Goal: Task Accomplishment & Management: Use online tool/utility

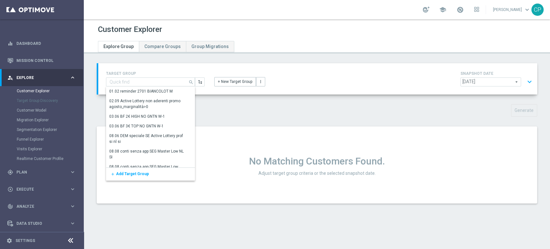
click at [227, 110] on div "Generate" at bounding box center [317, 110] width 450 height 13
type input "greufhb"
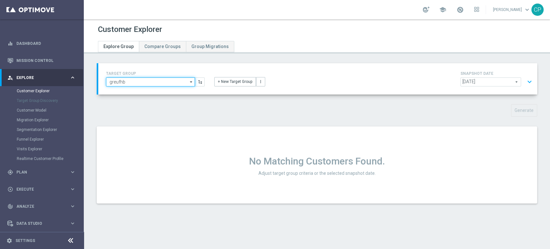
click at [166, 77] on input "greufhb" at bounding box center [150, 81] width 89 height 9
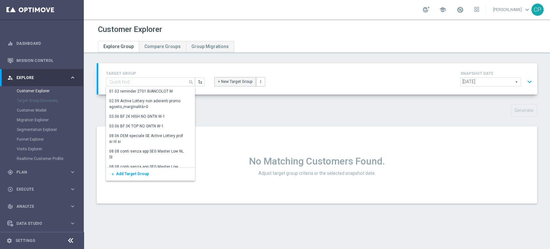
click at [225, 86] on button "+ New Target Group" at bounding box center [235, 81] width 42 height 9
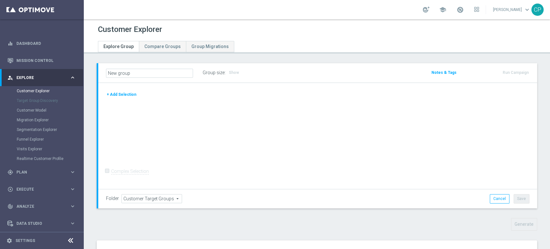
click at [121, 94] on button "+ Add Selection" at bounding box center [121, 94] width 31 height 7
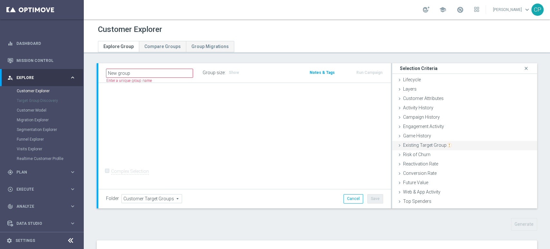
click at [425, 146] on span "Existing Target Group" at bounding box center [427, 144] width 48 height 5
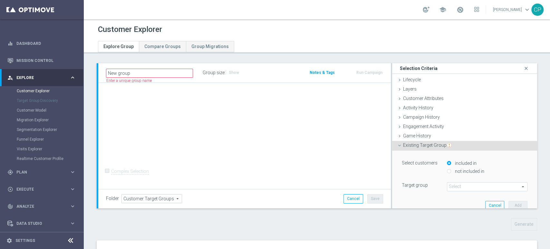
click at [456, 186] on span at bounding box center [487, 186] width 80 height 8
click at [456, 186] on input "search" at bounding box center [487, 186] width 80 height 9
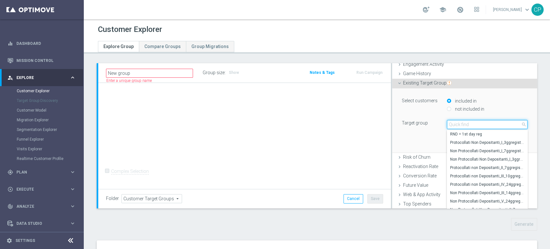
scroll to position [64, 0]
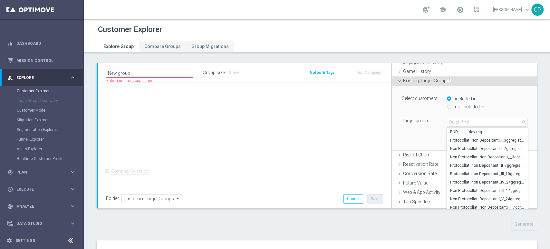
click at [415, 138] on div "Select customers included in not included in Target group Select arrow_drop_dow…" at bounding box center [464, 118] width 135 height 64
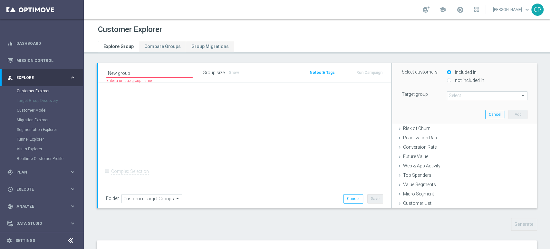
scroll to position [84, 0]
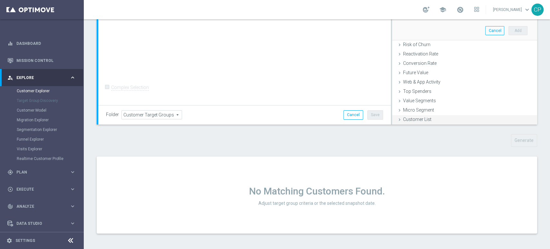
click at [420, 120] on span "Customer List" at bounding box center [417, 119] width 28 height 5
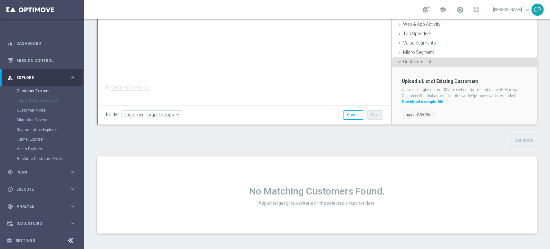
click at [410, 112] on label "Import CSV File" at bounding box center [418, 115] width 33 height 8
click at [0, 0] on input "Import CSV File" at bounding box center [0, 0] width 0 height 0
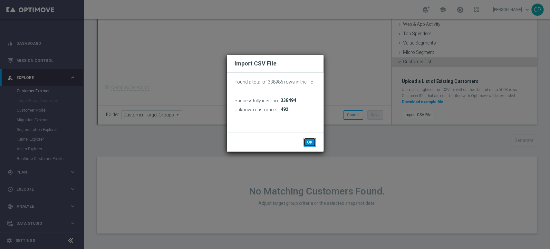
click at [309, 139] on button "OK" at bounding box center [309, 141] width 12 height 9
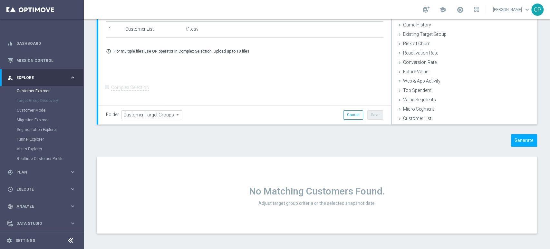
scroll to position [26, 0]
click at [411, 118] on span "Customer List" at bounding box center [417, 119] width 28 height 5
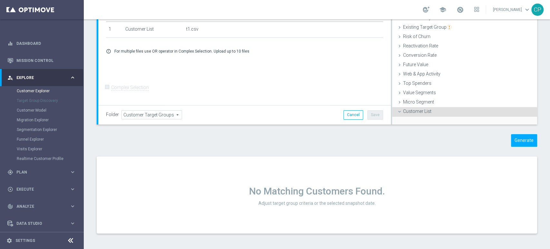
scroll to position [84, 0]
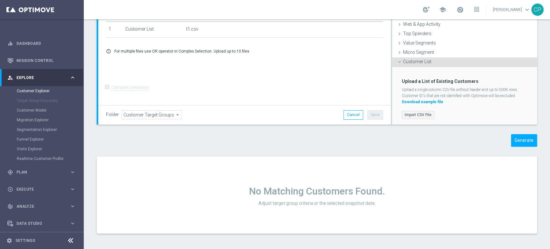
click at [407, 113] on label "Import CSV File" at bounding box center [418, 115] width 33 height 8
click at [0, 0] on input "Import CSV File" at bounding box center [0, 0] width 0 height 0
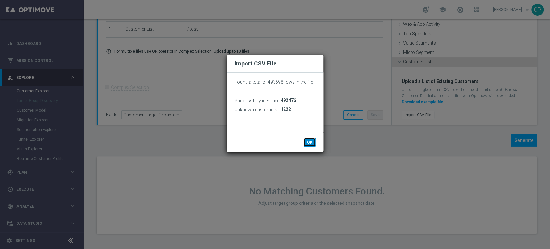
click at [308, 140] on button "OK" at bounding box center [309, 141] width 12 height 9
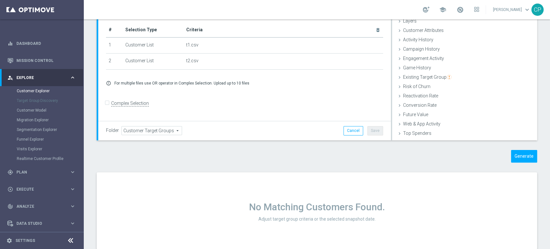
scroll to position [68, 0]
drag, startPoint x: 139, startPoint y: 84, endPoint x: 218, endPoint y: 81, distance: 78.9
click at [218, 81] on p "For multiple files use OR operator in Complex Selection. Upload up to 10 files" at bounding box center [181, 83] width 135 height 5
click at [108, 108] on input "Complex Selection" at bounding box center [108, 104] width 4 height 9
checkbox input "true"
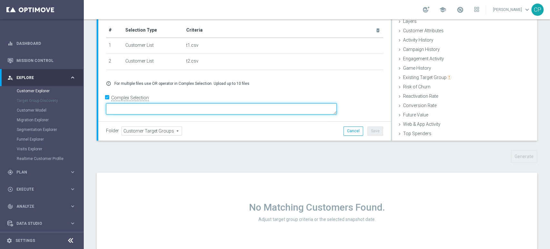
click at [171, 109] on textarea at bounding box center [221, 108] width 231 height 11
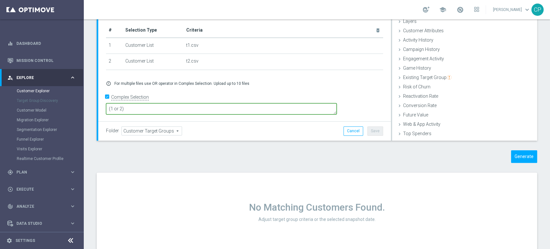
type textarea "(1 or 2)"
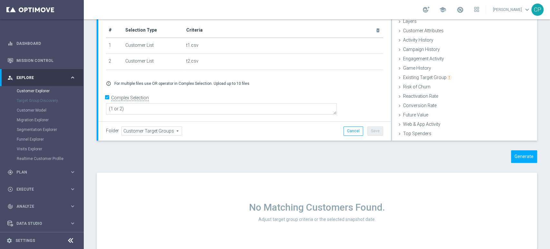
click at [222, 131] on div "Folder Customer Target Groups Customer Target Groups arrow_drop_down search Can…" at bounding box center [244, 130] width 277 height 9
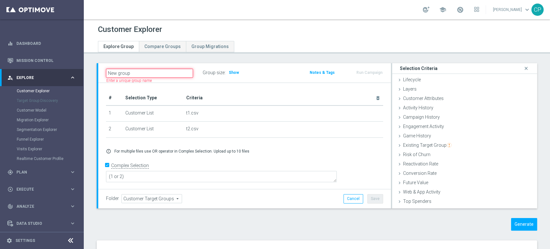
click at [153, 72] on input "New group" at bounding box center [149, 73] width 87 height 9
type input "New grouphjdbfdahbgh"
click at [232, 71] on span "Show" at bounding box center [234, 72] width 10 height 5
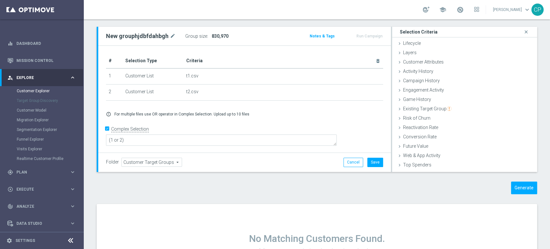
scroll to position [37, 0]
click at [517, 185] on button "Generate" at bounding box center [524, 186] width 26 height 13
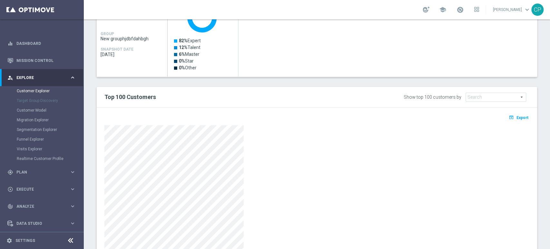
scroll to position [177, 0]
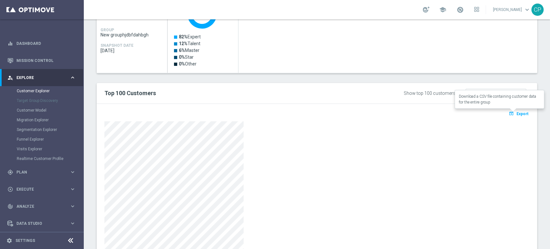
click at [516, 112] on span "Export" at bounding box center [522, 113] width 12 height 5
